Goal: Information Seeking & Learning: Understand process/instructions

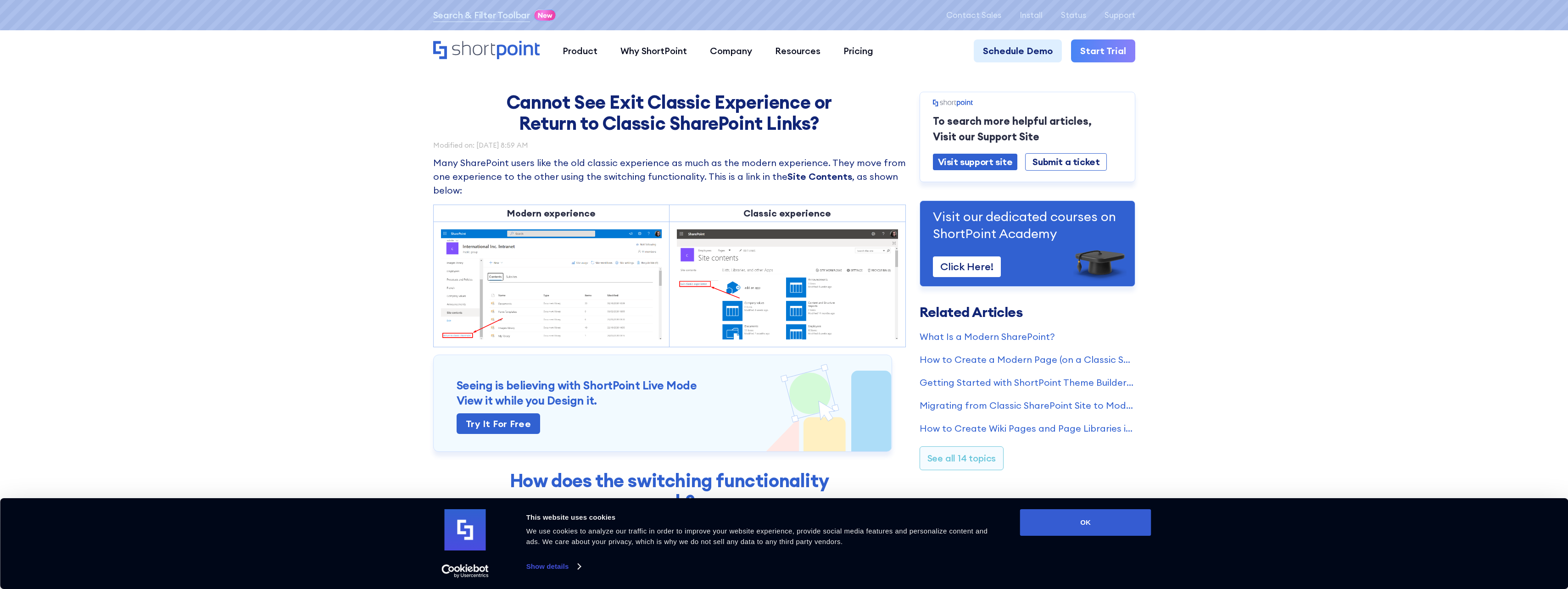
click at [702, 296] on img at bounding box center [787, 284] width 221 height 110
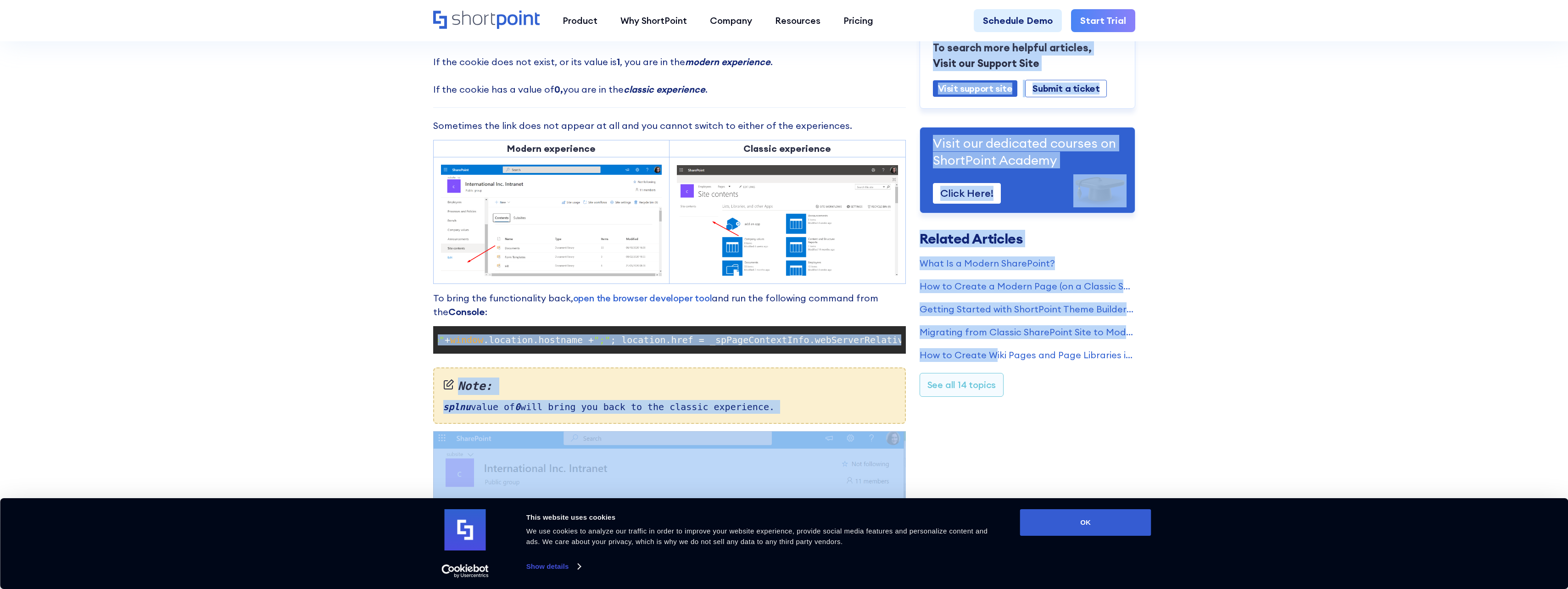
scroll to position [0, 338]
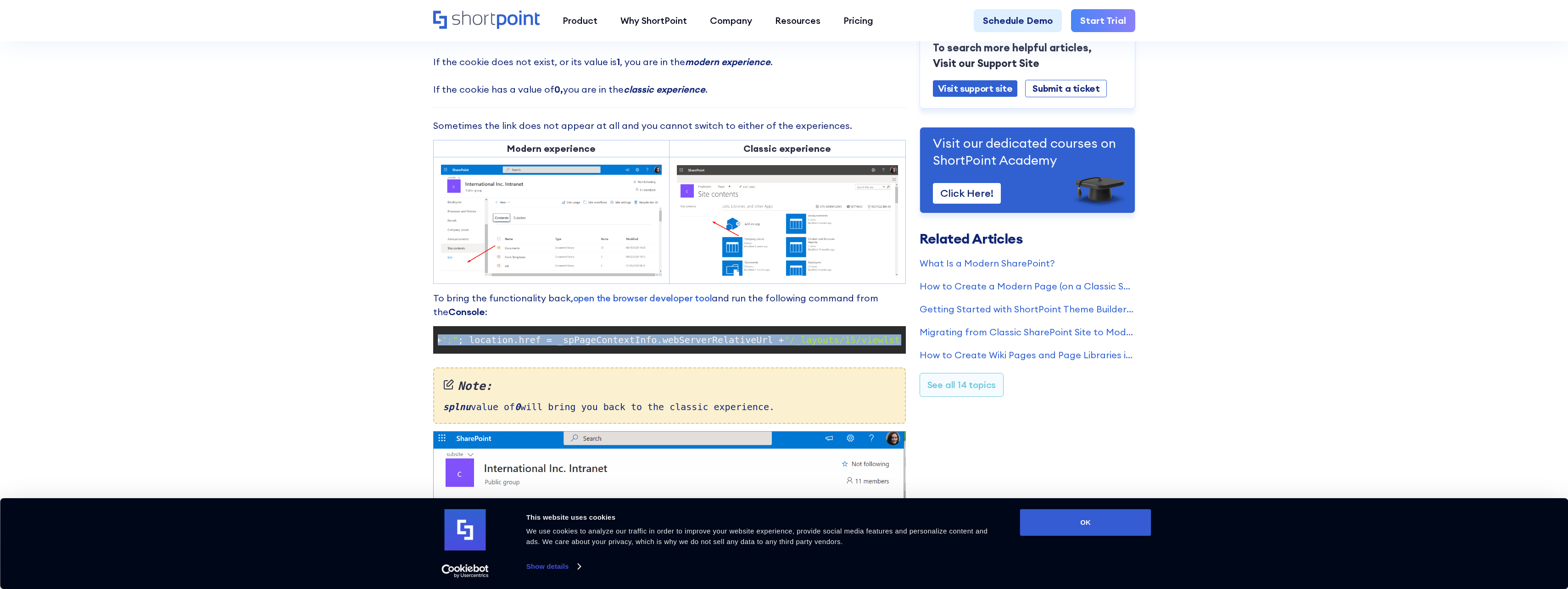
drag, startPoint x: 441, startPoint y: 341, endPoint x: 895, endPoint y: 338, distance: 454.0
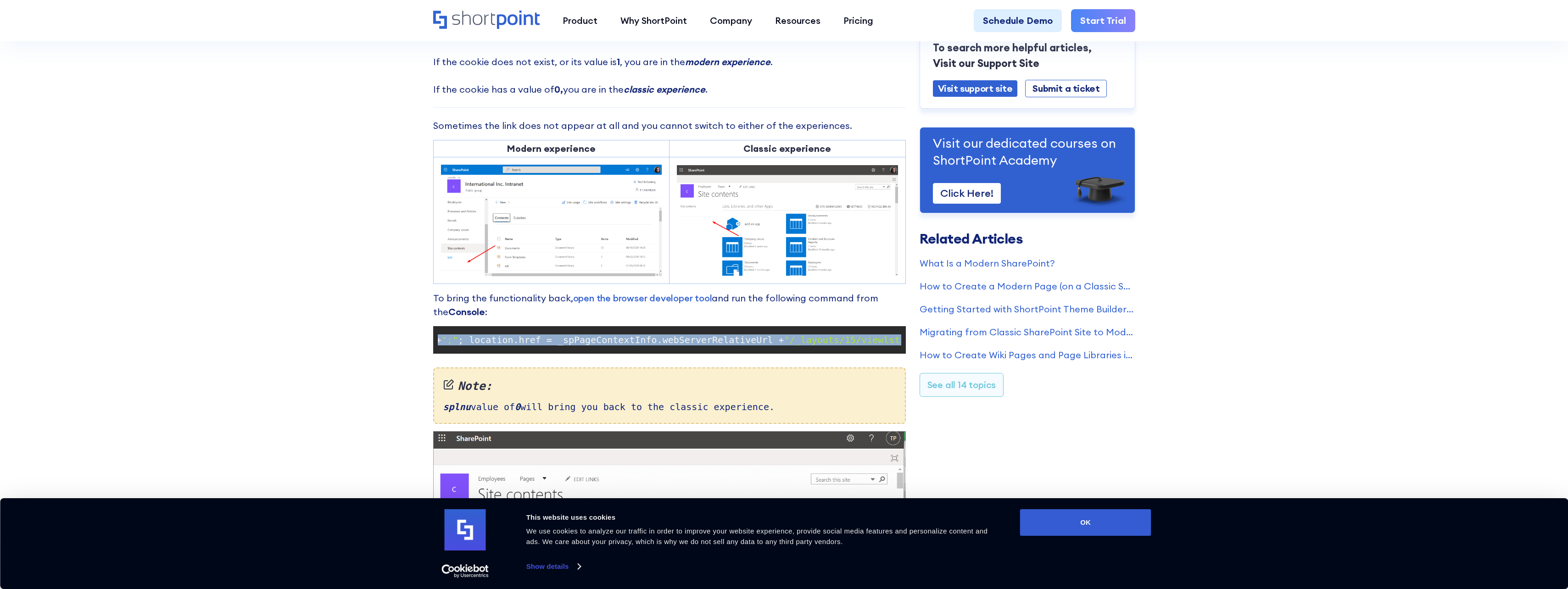
click at [895, 338] on code "document .cookie = "splnu=0;domain=" + window .location.hostname + ";" ; locati…" at bounding box center [669, 340] width 463 height 18
copy code "document .cookie = "splnu=0;domain=" + window .location.hostname + ";" ; locati…"
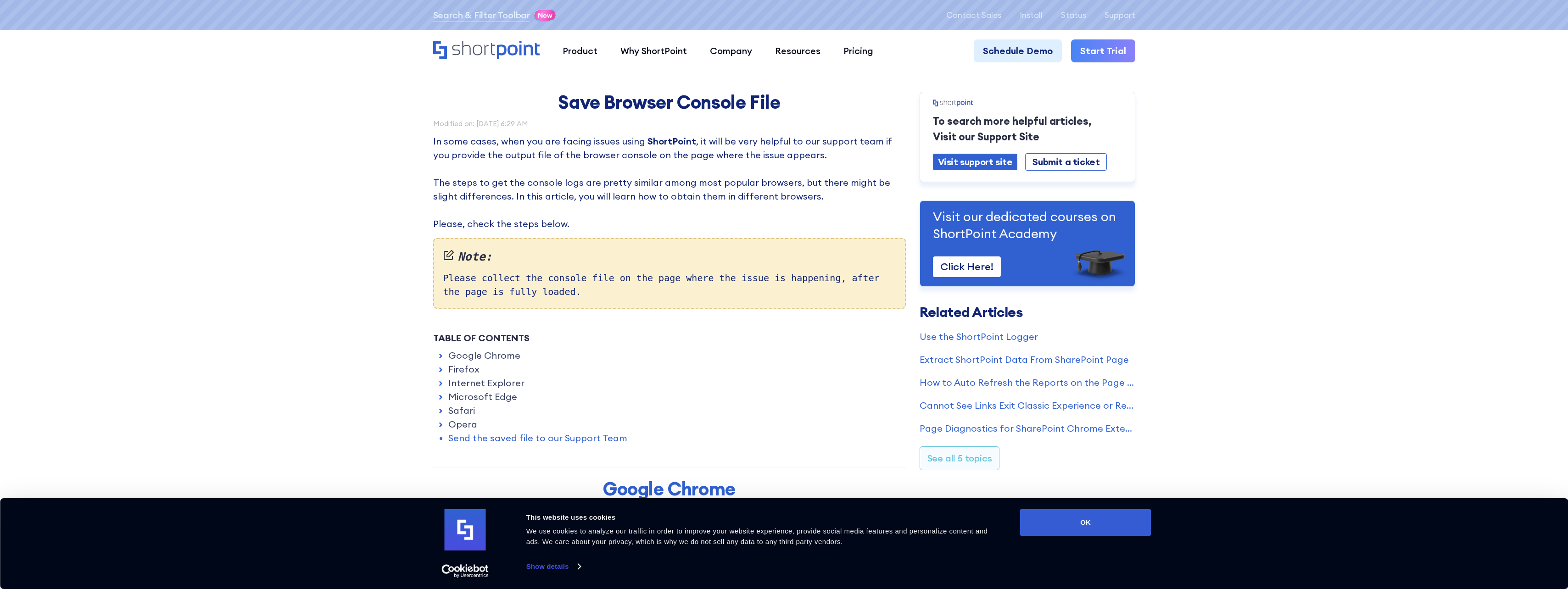
click at [463, 399] on link "Microsoft Edge" at bounding box center [483, 397] width 69 height 14
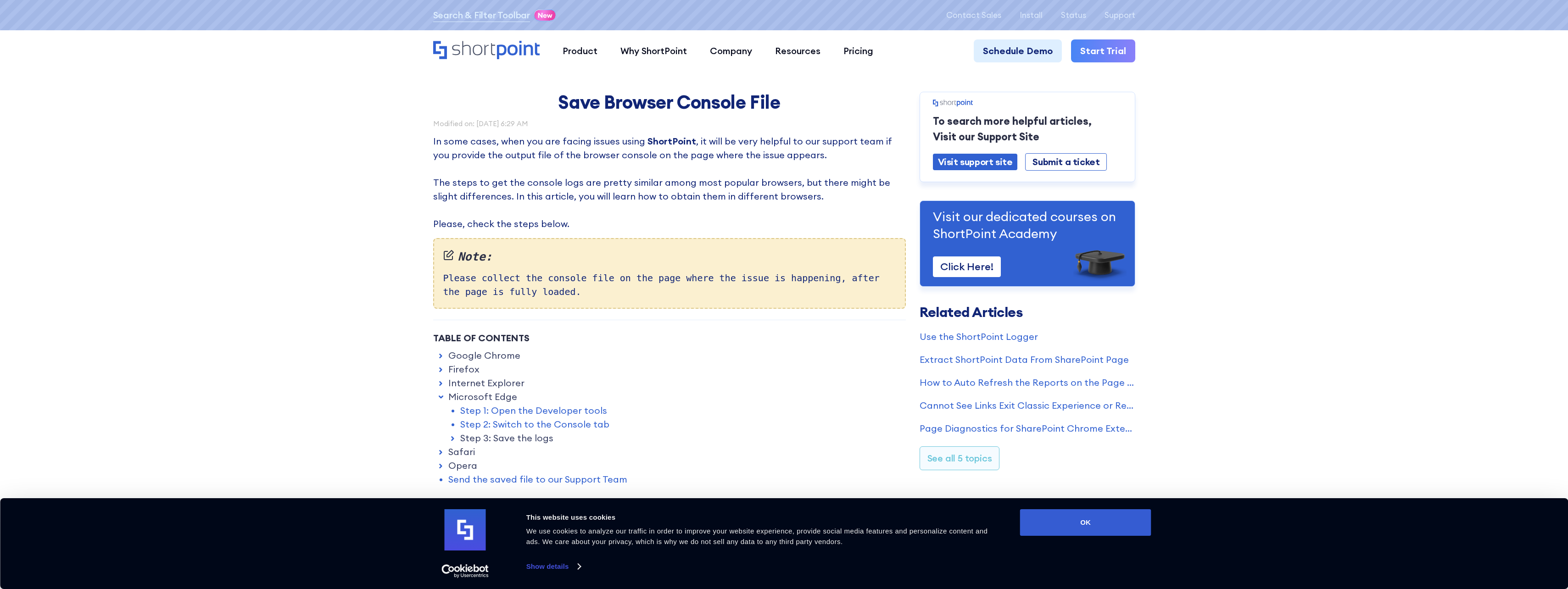
click at [534, 411] on link "Step 1: Open the Developer tools" at bounding box center [533, 410] width 147 height 14
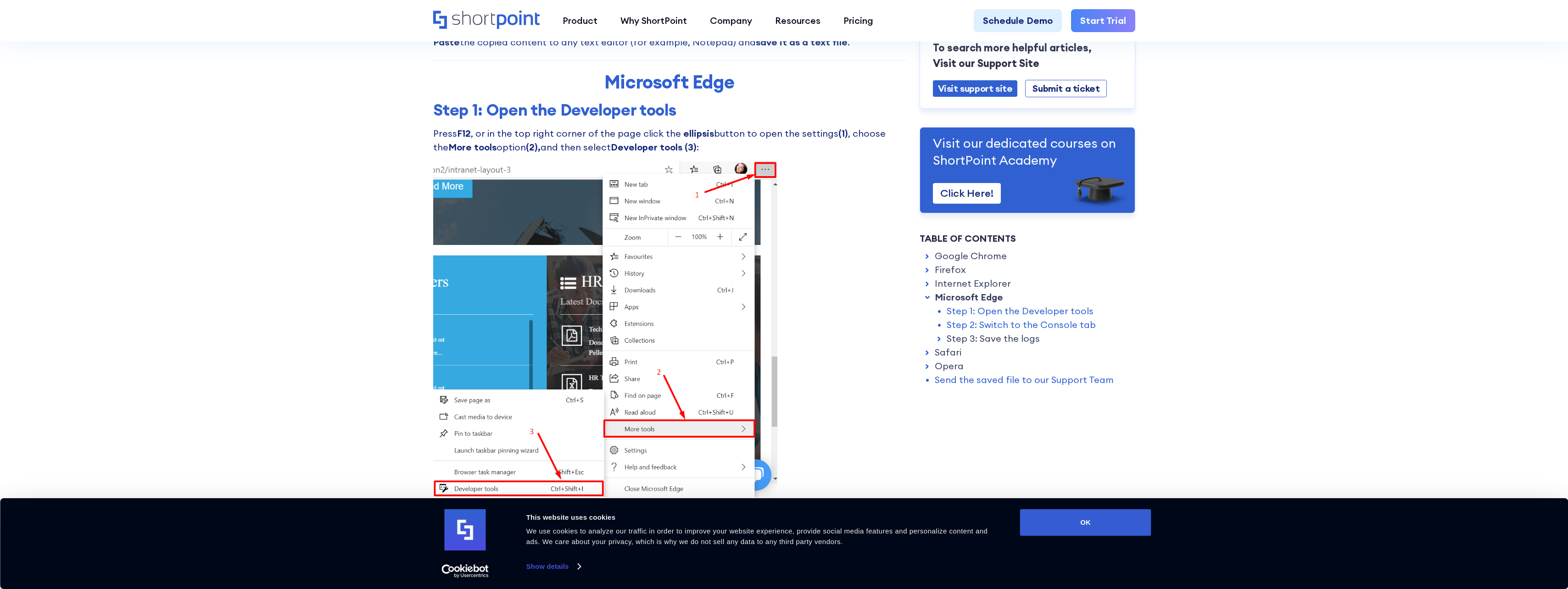
scroll to position [3342, 0]
